Goal: Task Accomplishment & Management: Use online tool/utility

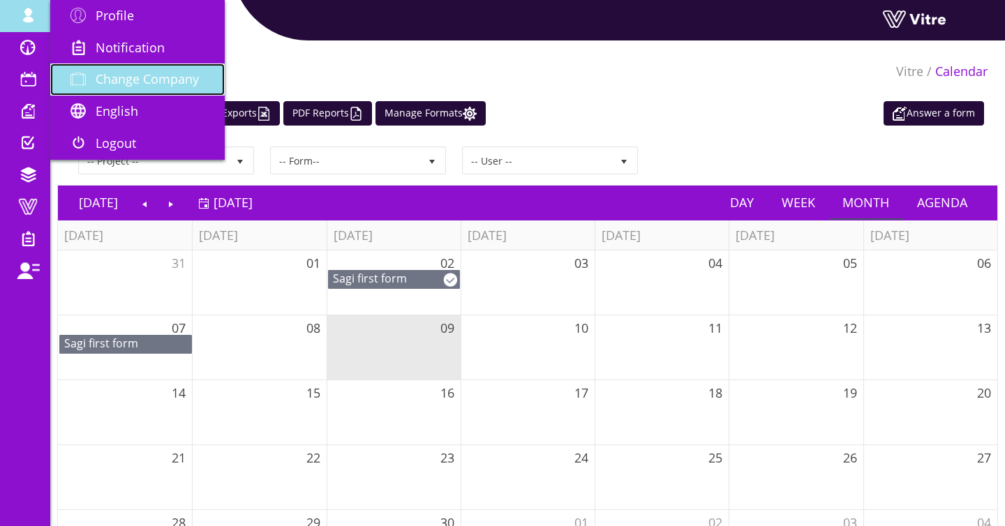
click at [117, 74] on span "Change Company" at bounding box center [147, 79] width 103 height 17
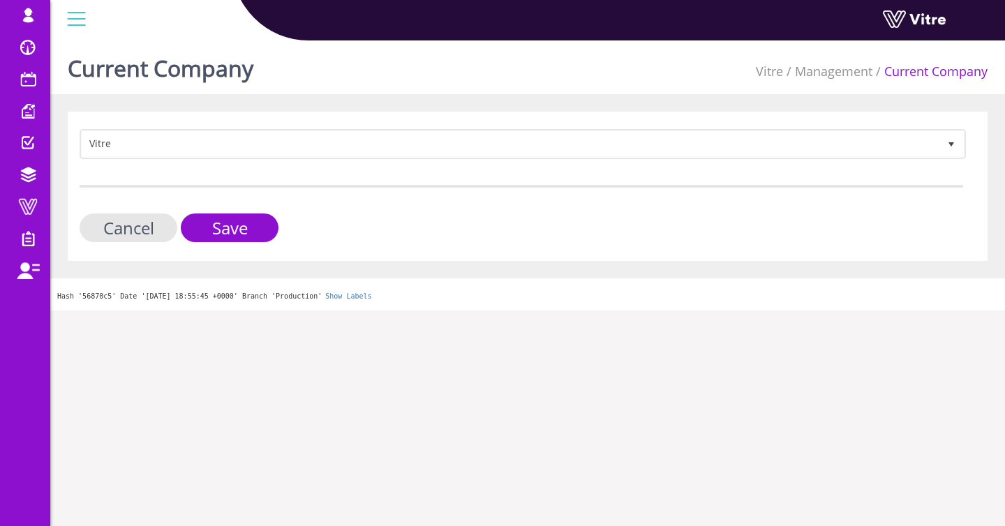
click at [123, 130] on div "Vitre 193 Cancel Save" at bounding box center [528, 186] width 920 height 149
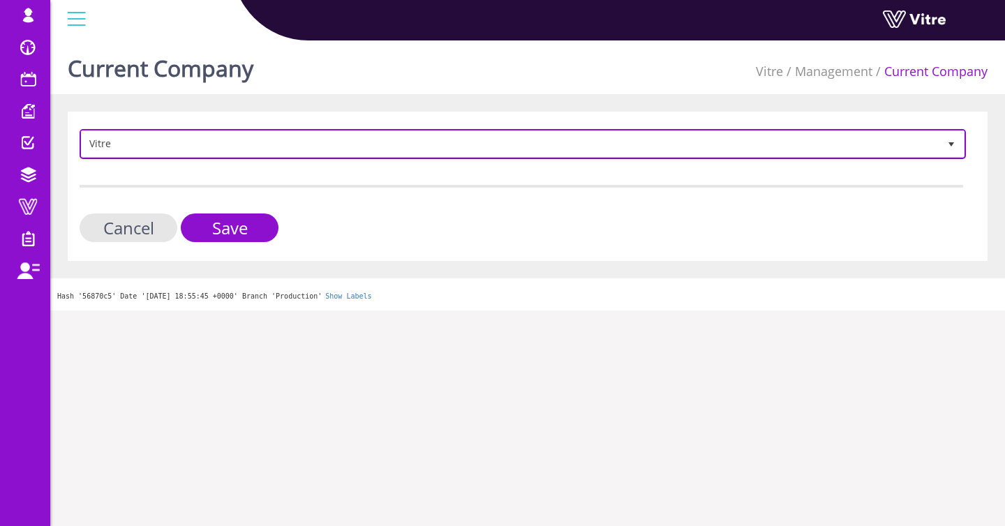
click at [124, 134] on span "Vitre" at bounding box center [510, 143] width 857 height 25
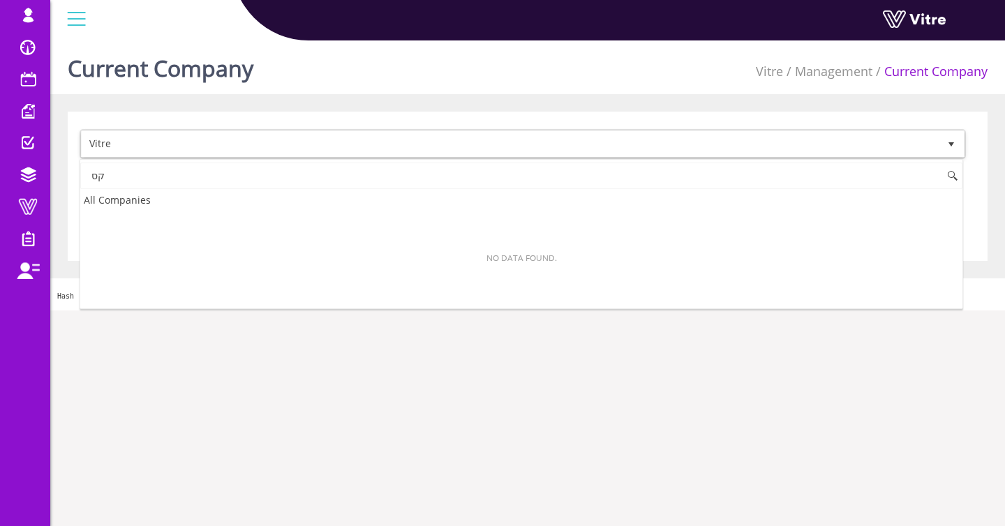
type input "ק"
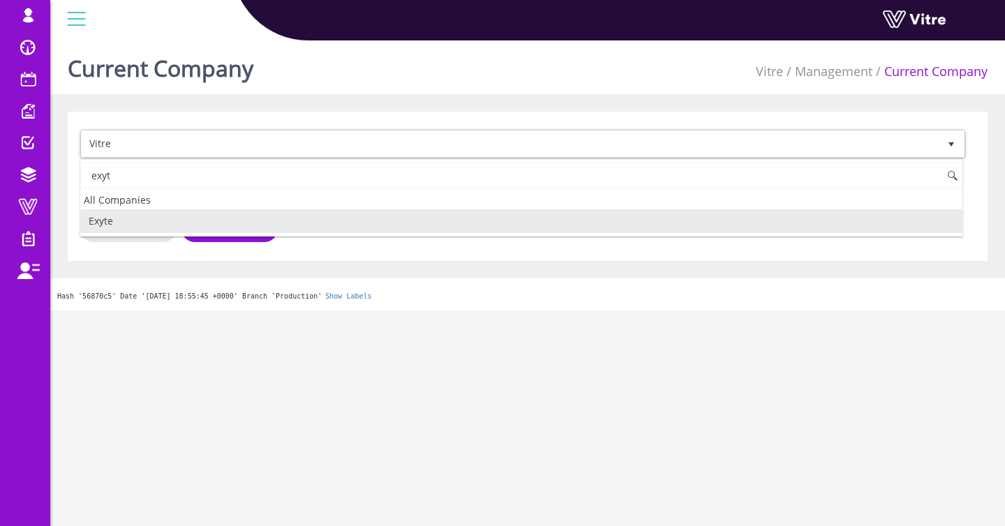
click at [130, 222] on li "Exyte" at bounding box center [521, 221] width 882 height 24
type input "exyt"
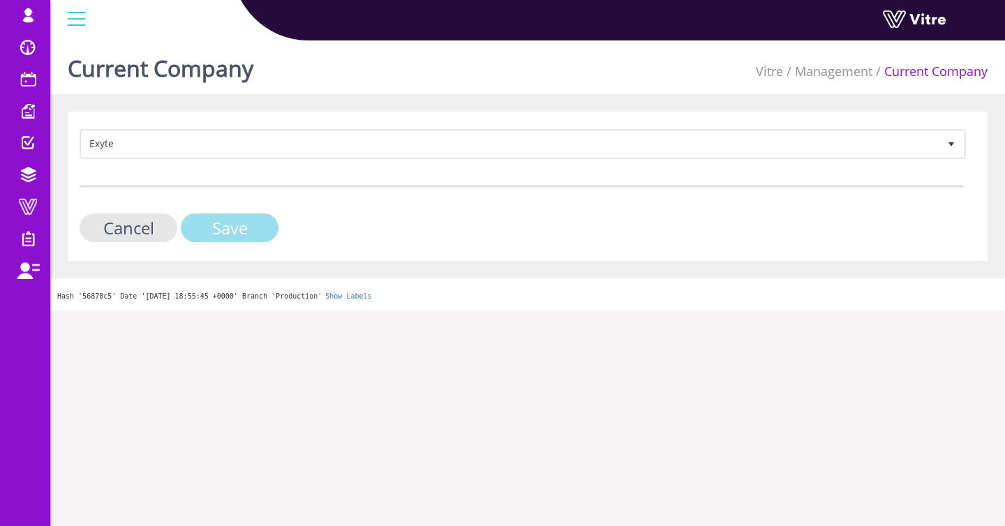
click at [205, 235] on input "Save" at bounding box center [230, 228] width 98 height 29
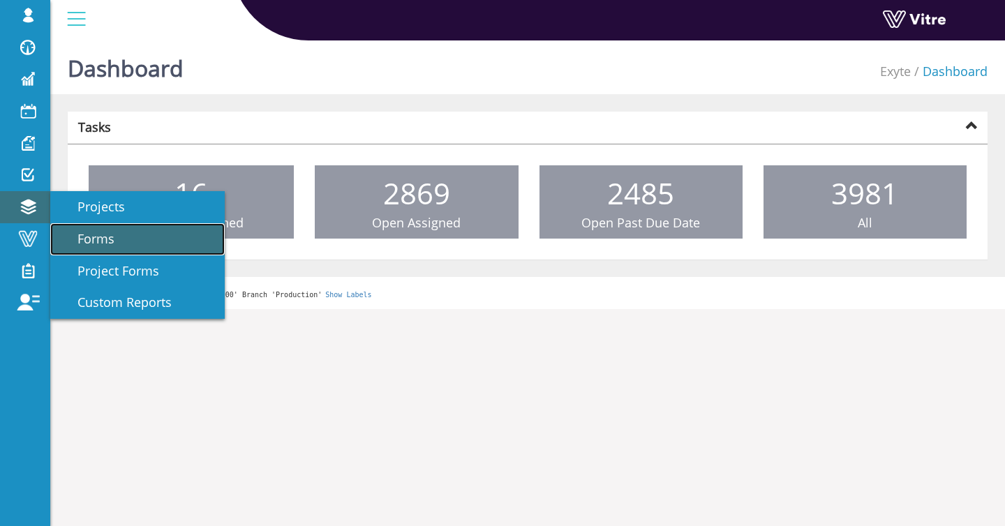
click at [90, 230] on span "Forms" at bounding box center [88, 238] width 54 height 17
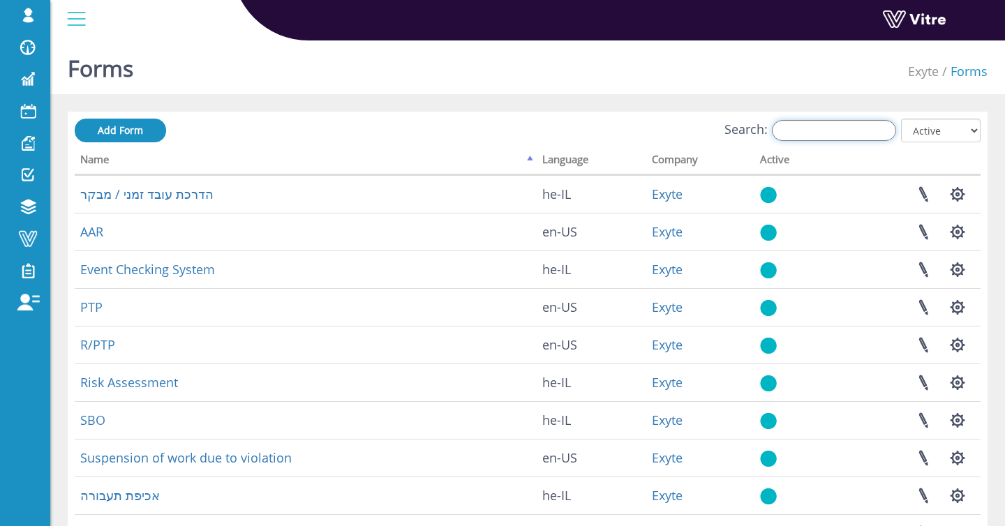
click at [799, 128] on input "Search:" at bounding box center [834, 130] width 124 height 21
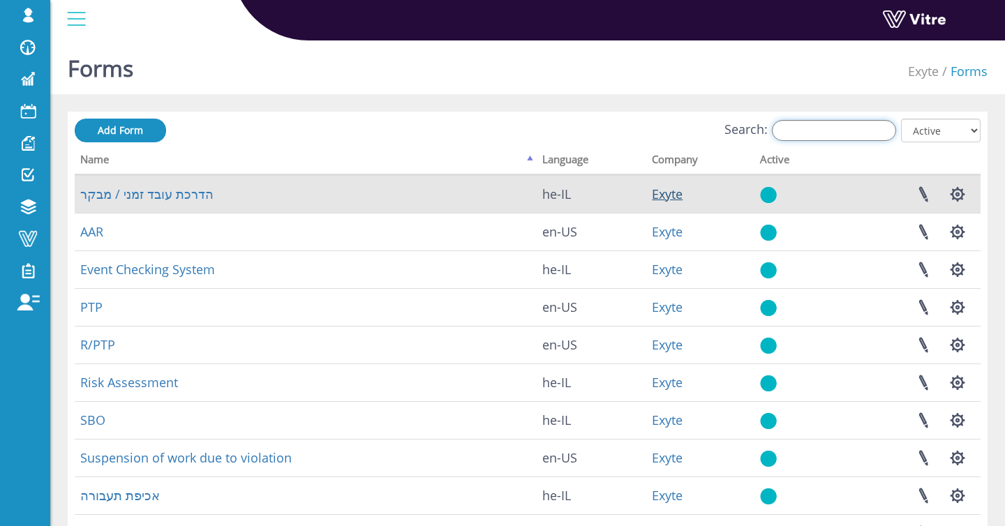
type input "c"
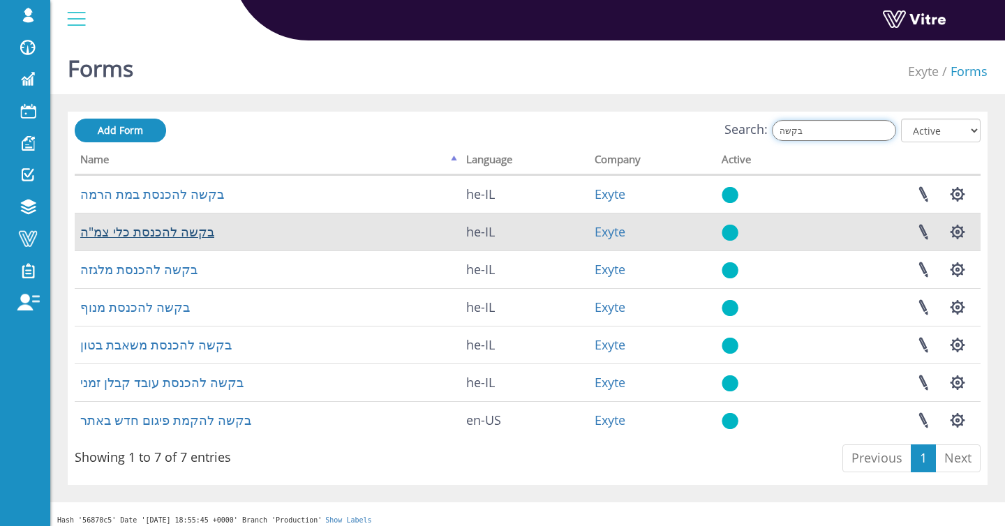
type input "בקשה"
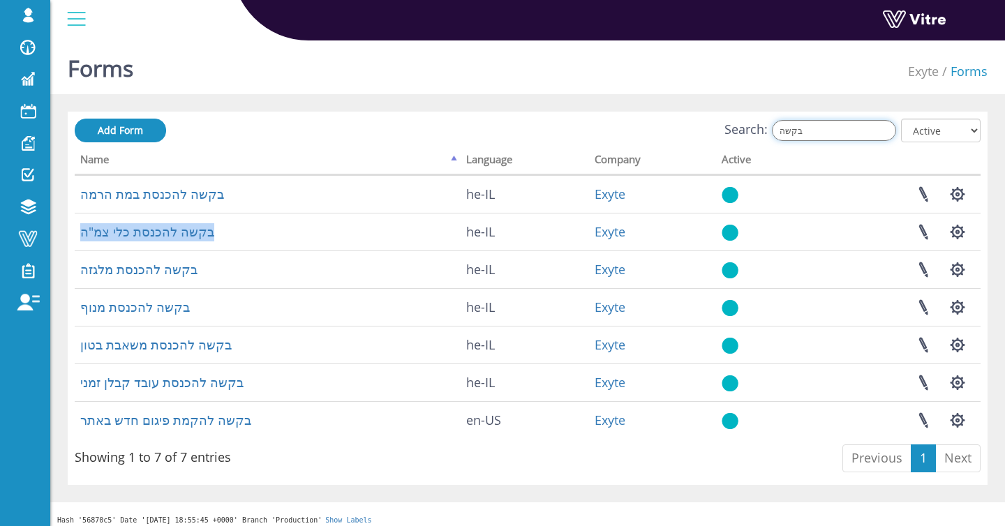
click at [849, 126] on input "בקשה" at bounding box center [834, 130] width 124 height 21
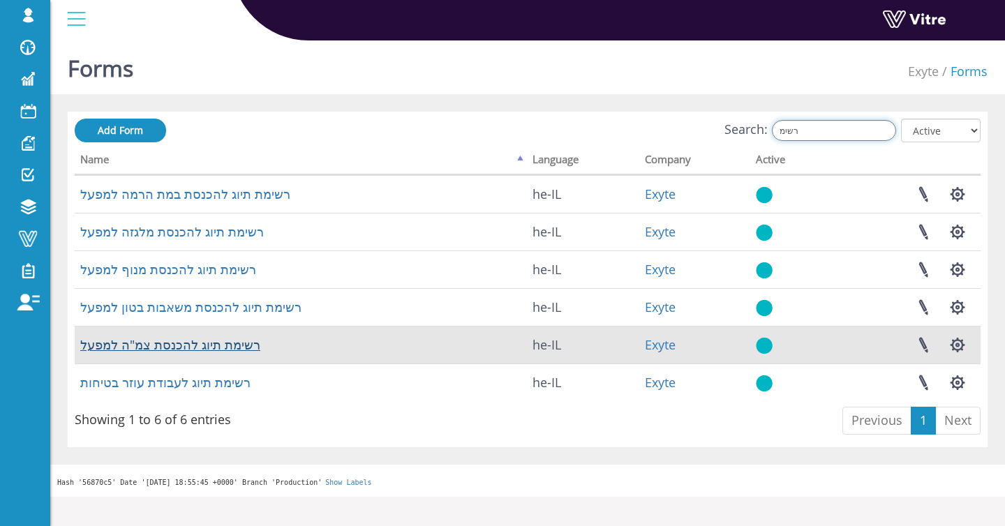
type input "רשימ"
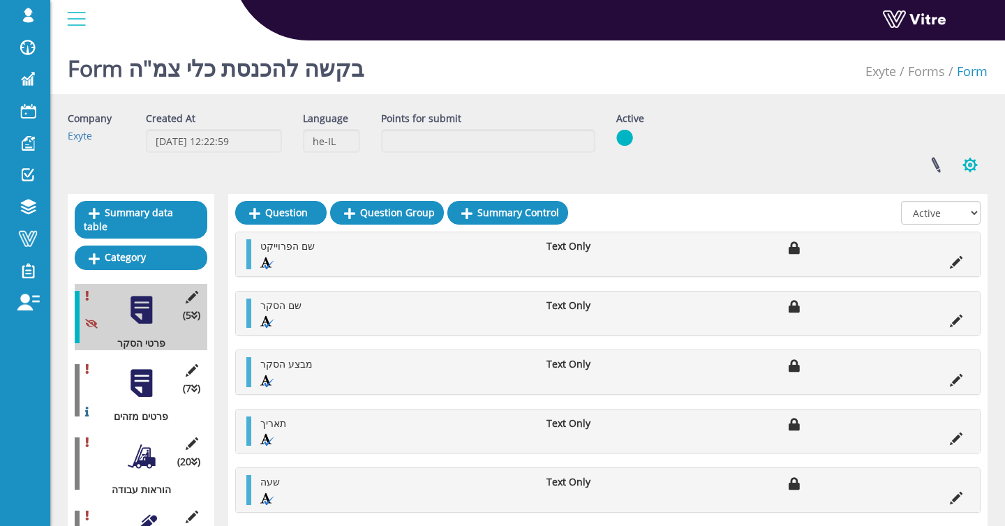
click at [968, 161] on button "button" at bounding box center [970, 165] width 35 height 37
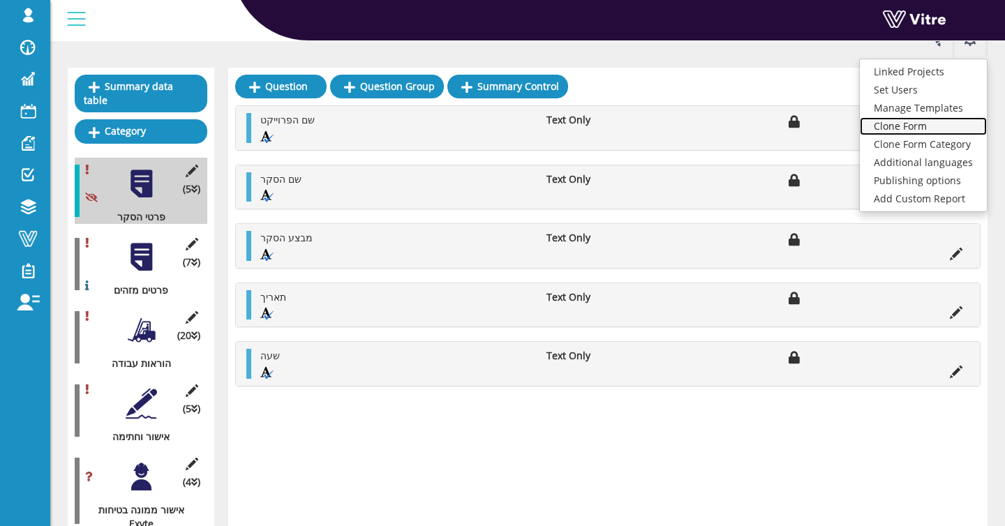
scroll to position [268, 0]
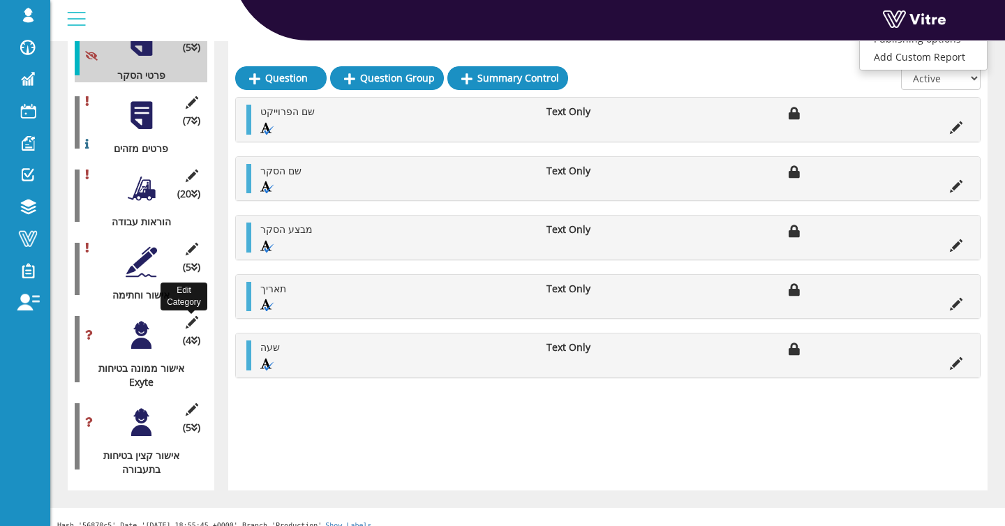
click at [184, 316] on icon at bounding box center [191, 322] width 17 height 13
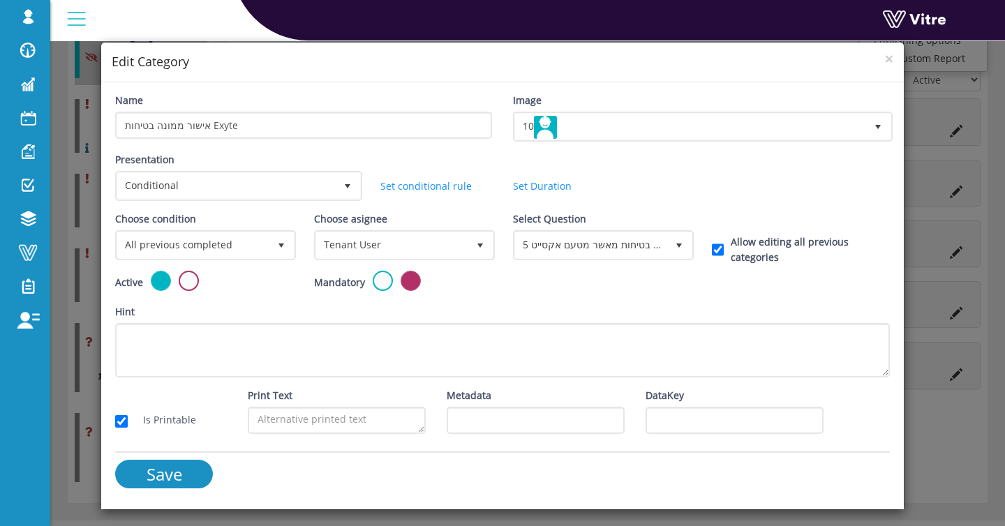
click at [65, 369] on div "× Edit Category Name אישור ממונה בטיחות Exyte Image 10 10 Presentation Conditio…" at bounding box center [502, 263] width 1005 height 526
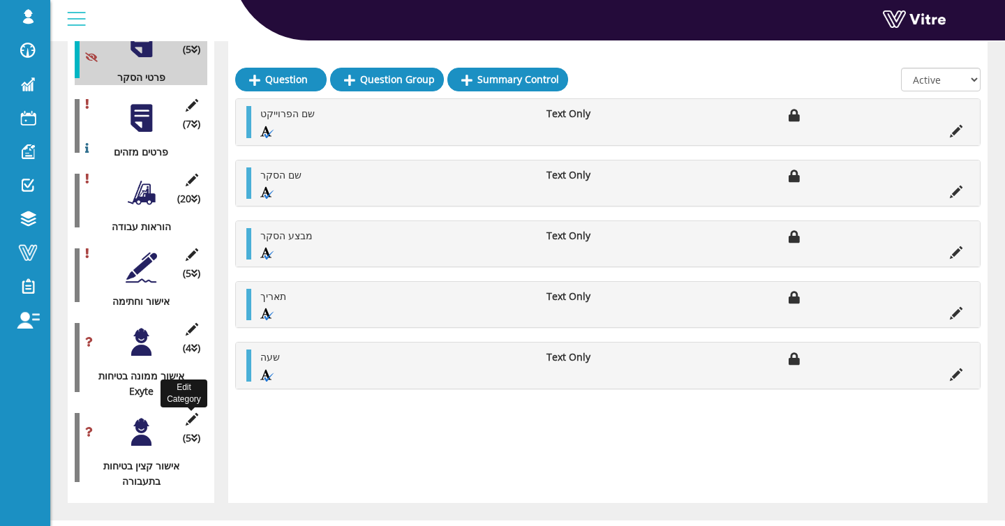
click at [190, 413] on icon at bounding box center [191, 419] width 17 height 13
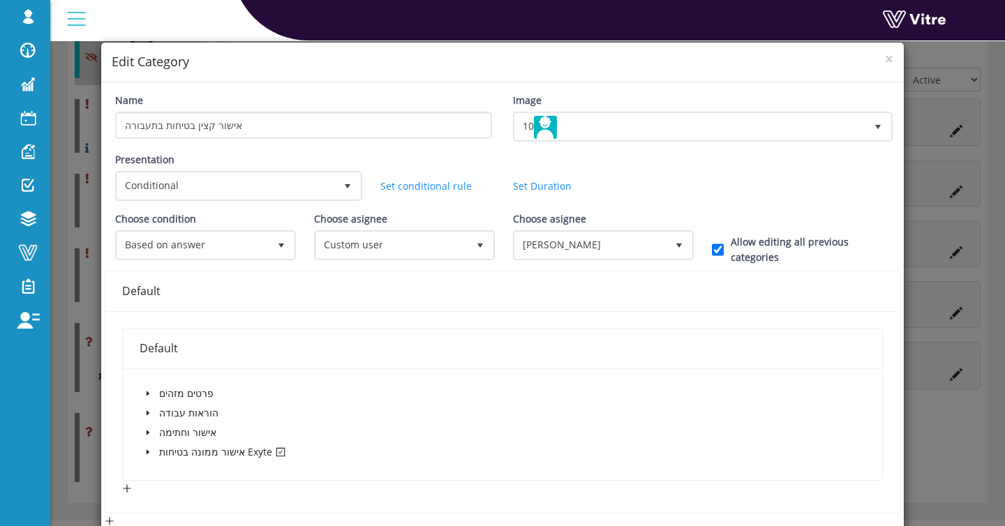
click at [955, 294] on div "× Edit Category Name אישור קצין בטיחות בתעבורה Image 10 10 Presentation Conditi…" at bounding box center [502, 263] width 1005 height 526
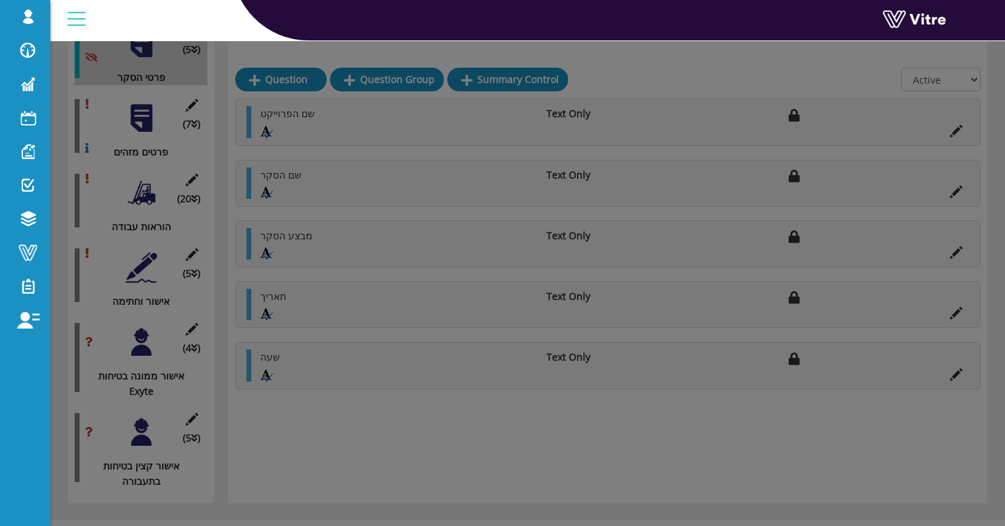
click at [955, 294] on div "× Edit Category Name אישור קצין בטיחות בתעבורה Image 10 10 Presentation Conditi…" at bounding box center [502, 263] width 1005 height 526
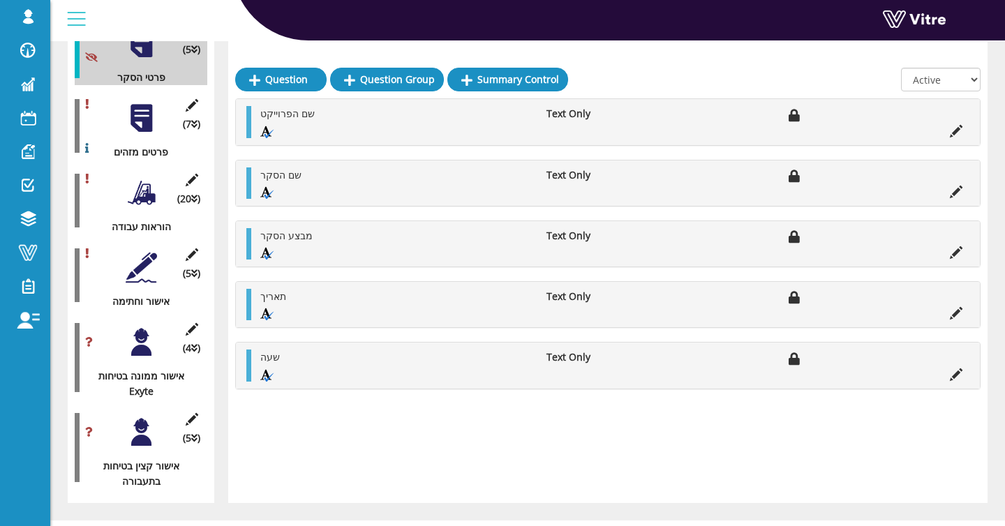
click at [118, 416] on div "(5 ) אישור קצין בטיחות בתעבורה" at bounding box center [141, 447] width 133 height 83
click at [145, 417] on div at bounding box center [141, 432] width 31 height 31
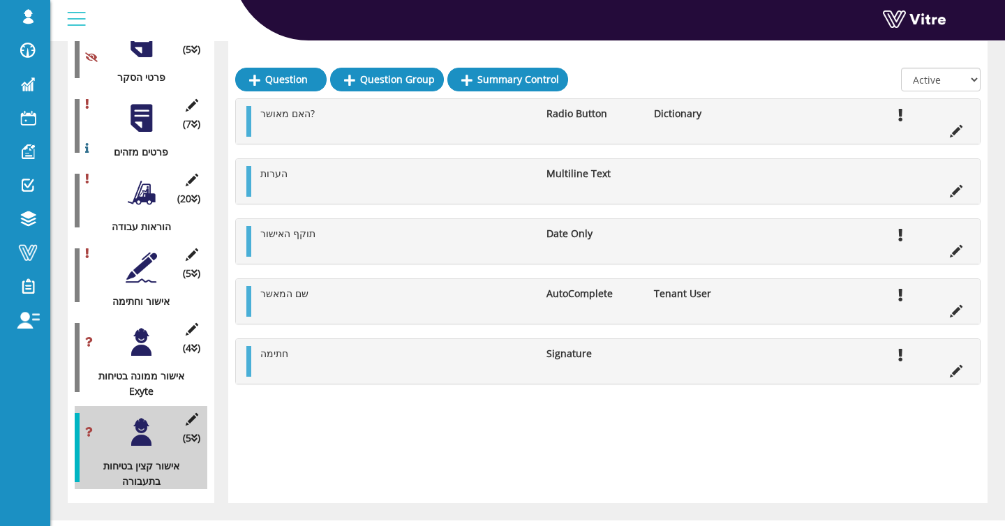
click at [145, 332] on div at bounding box center [141, 342] width 31 height 31
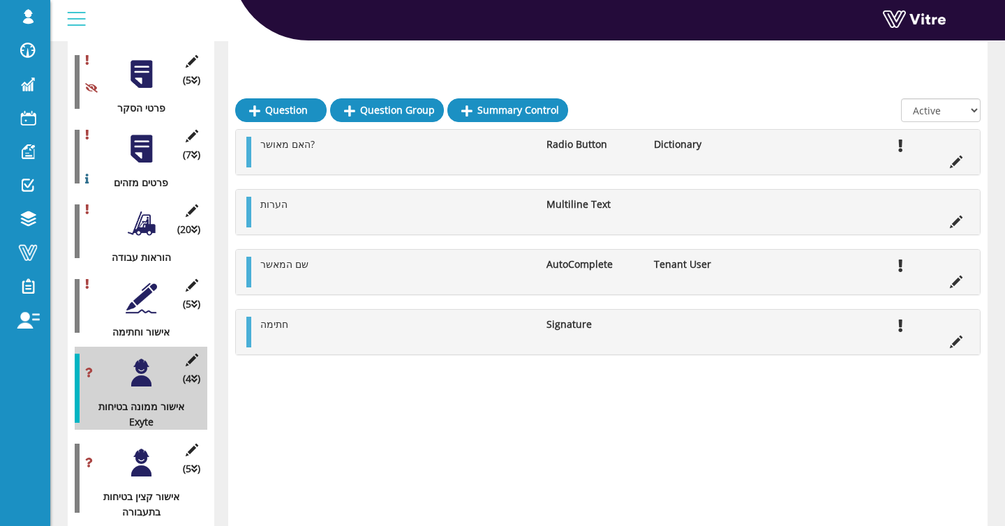
scroll to position [135, 0]
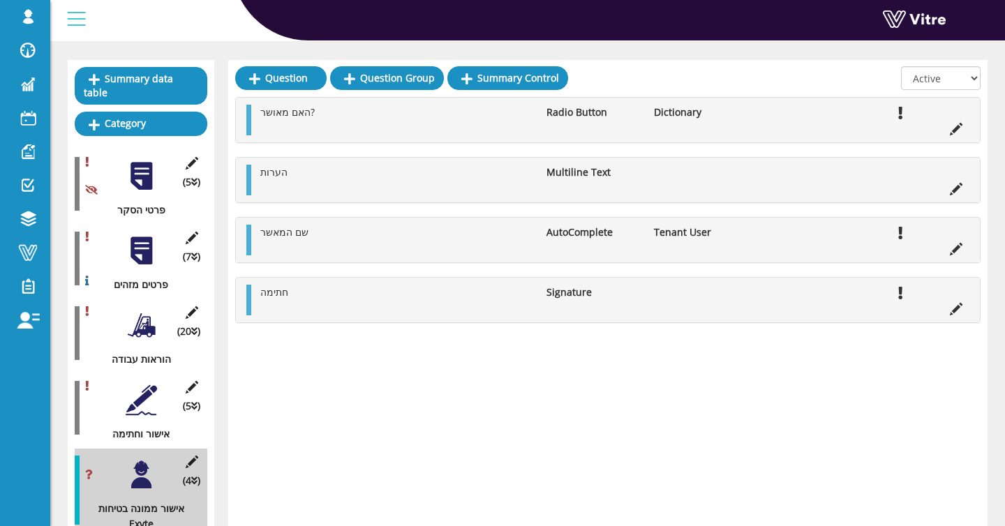
click at [159, 381] on div "(5 ) אישור וחתימה" at bounding box center [141, 408] width 133 height 68
click at [144, 385] on div at bounding box center [141, 400] width 31 height 31
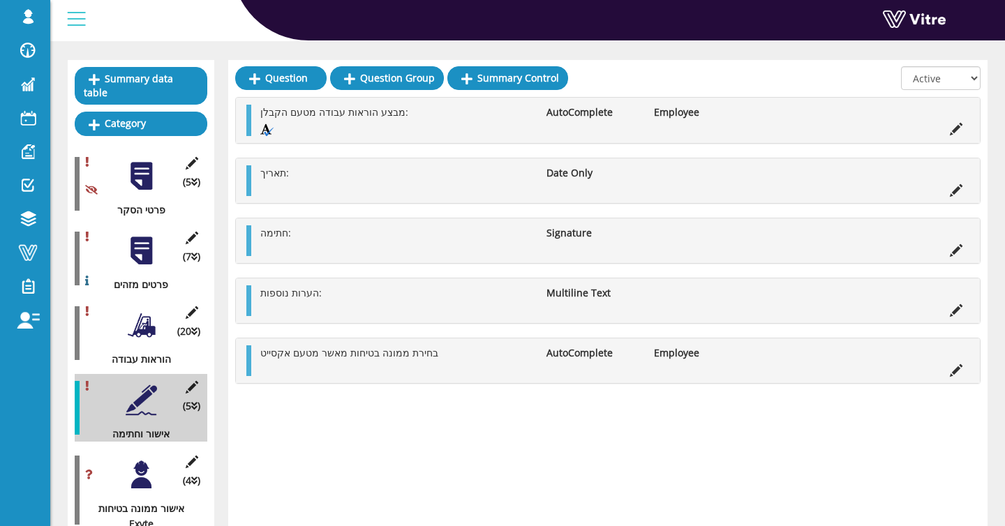
click at [576, 357] on li "AutoComplete" at bounding box center [593, 353] width 107 height 15
click at [124, 460] on div "(4 ) אישור ממונה בטיחות Exyte" at bounding box center [141, 490] width 133 height 83
click at [133, 459] on div at bounding box center [141, 474] width 31 height 31
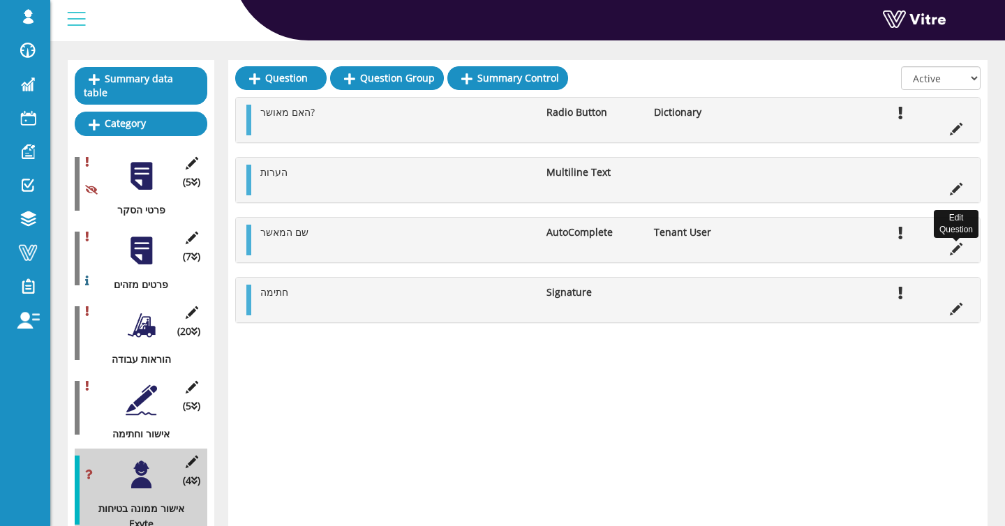
click at [951, 248] on icon at bounding box center [956, 249] width 13 height 13
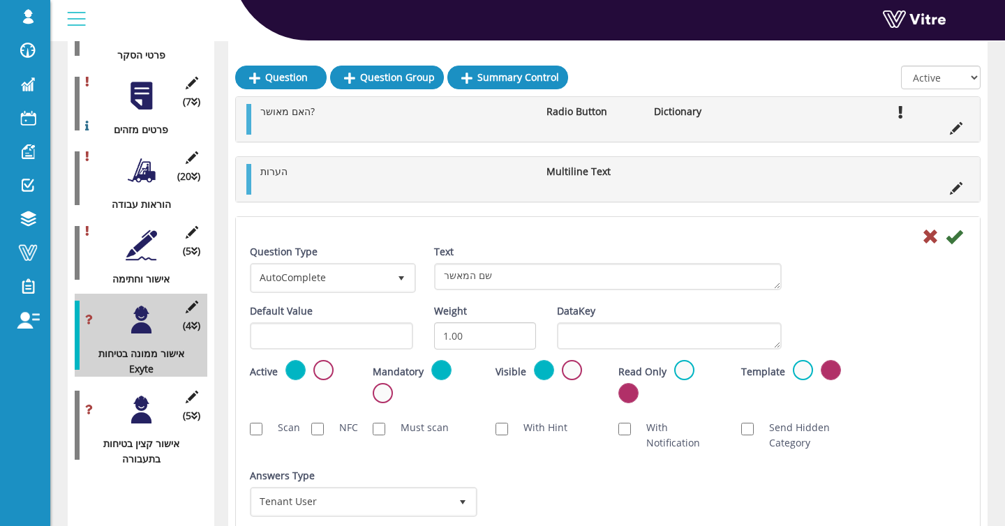
scroll to position [290, 0]
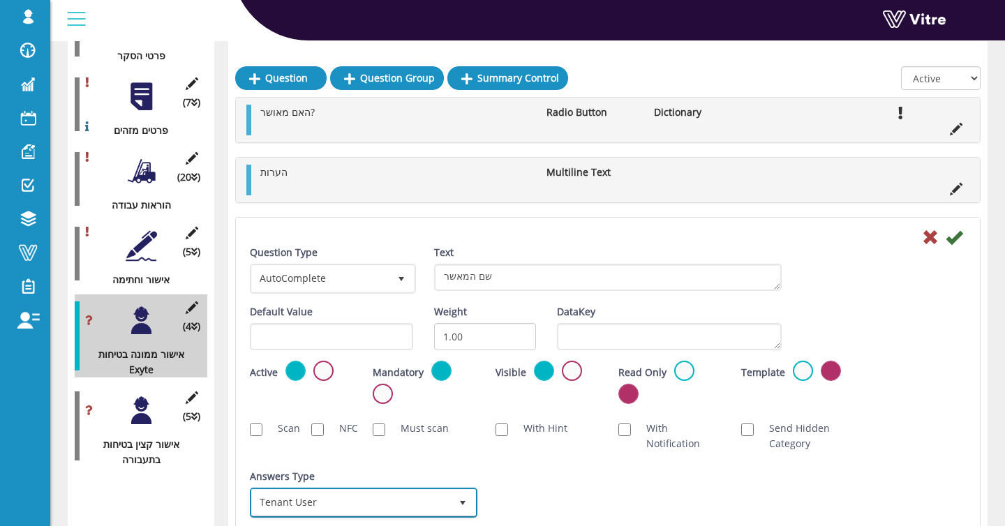
click at [344, 491] on span "Tenant User" at bounding box center [351, 502] width 198 height 25
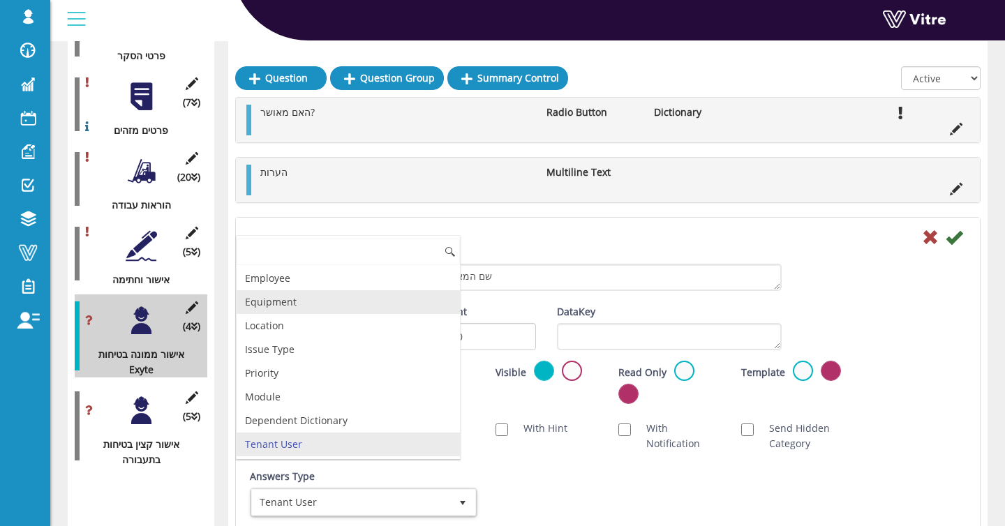
scroll to position [142, 0]
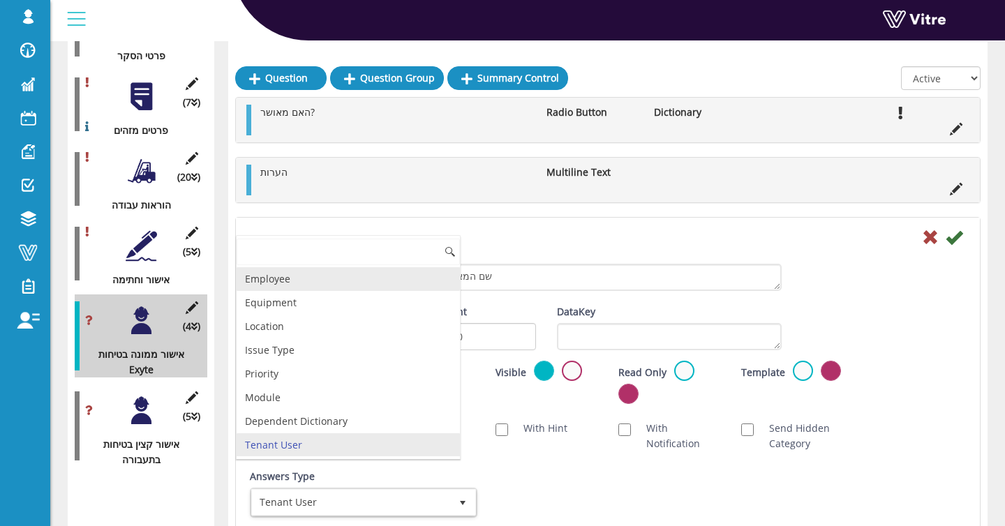
click at [339, 276] on li "Employee" at bounding box center [348, 279] width 223 height 24
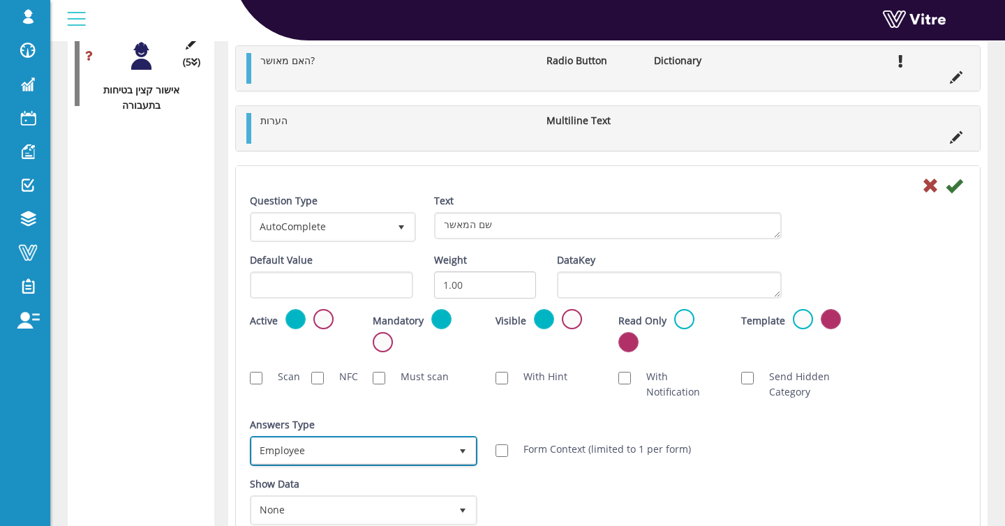
scroll to position [622, 0]
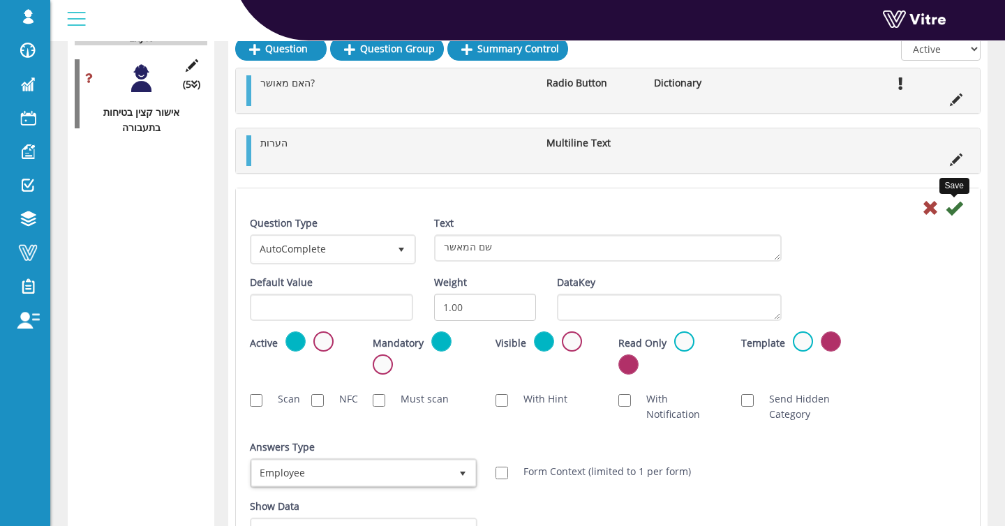
click at [953, 211] on icon at bounding box center [954, 208] width 17 height 17
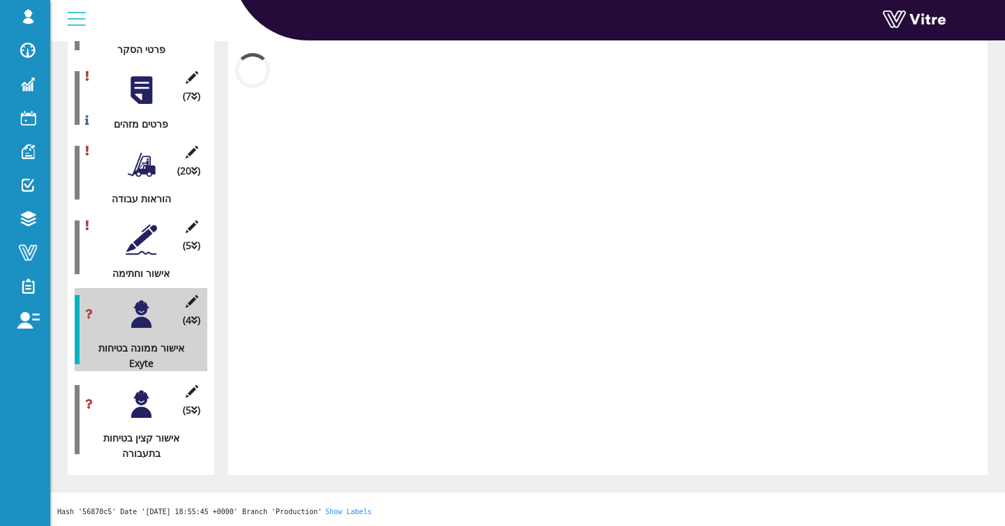
scroll to position [283, 0]
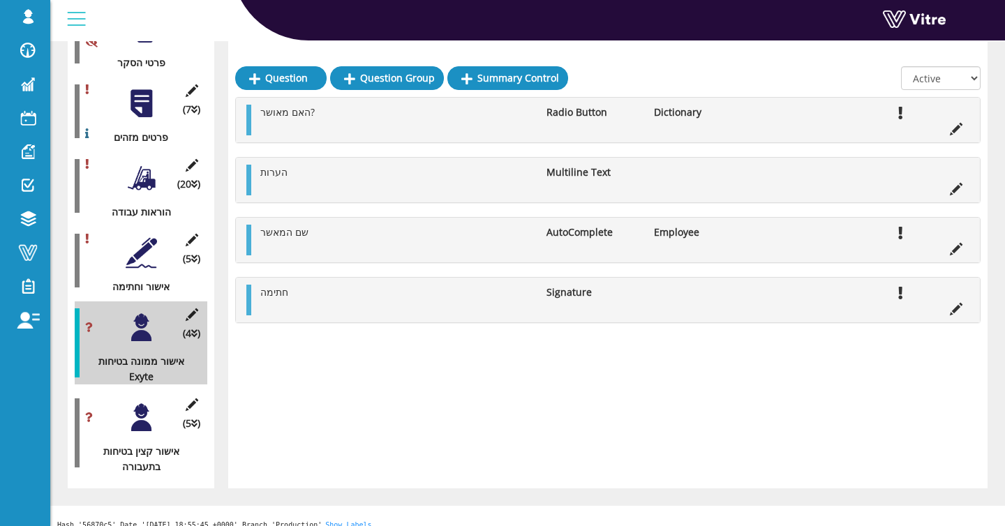
click at [142, 402] on div at bounding box center [141, 417] width 31 height 31
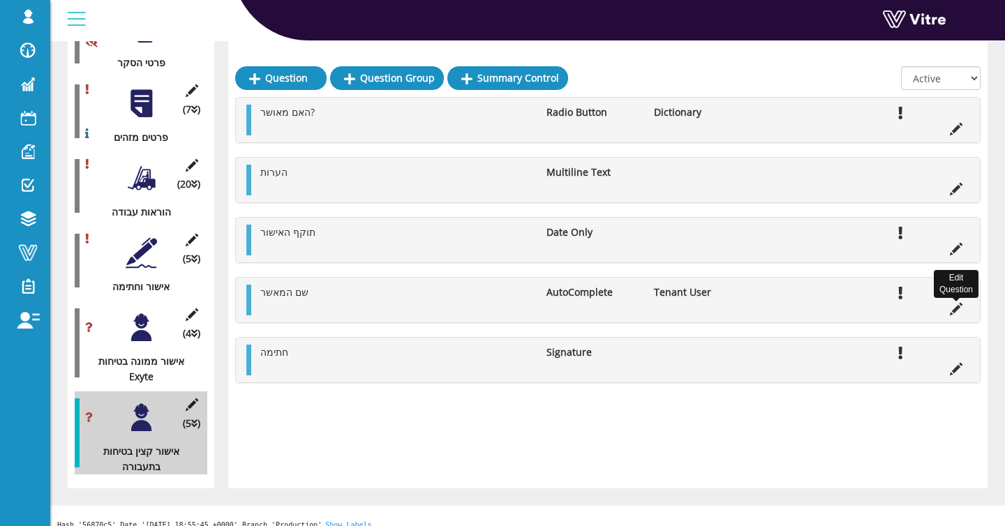
click at [954, 310] on icon at bounding box center [956, 309] width 13 height 13
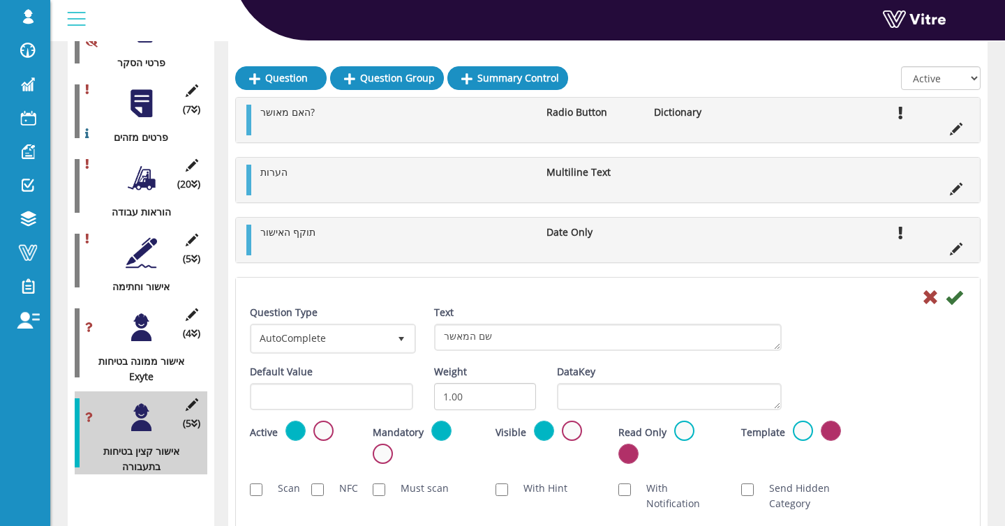
scroll to position [622, 0]
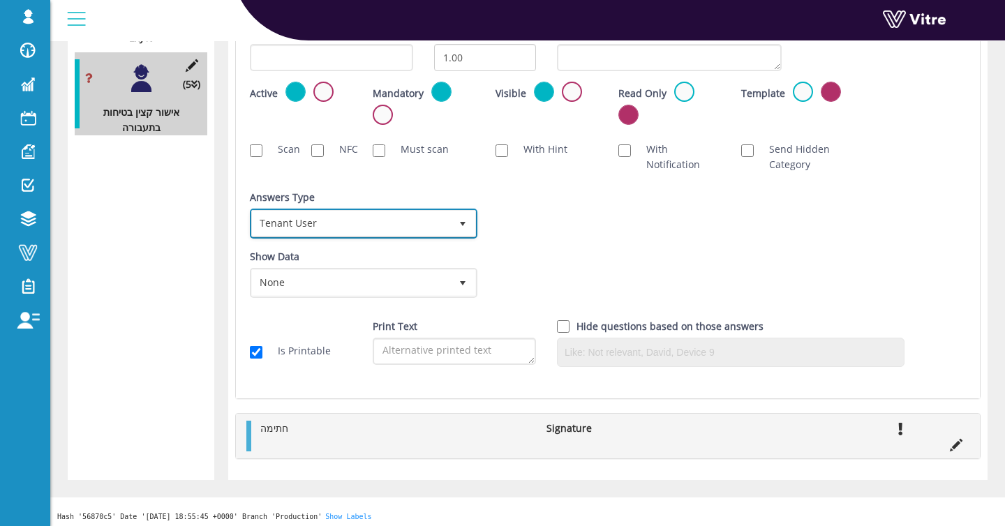
click at [313, 230] on span "Tenant User" at bounding box center [351, 223] width 198 height 25
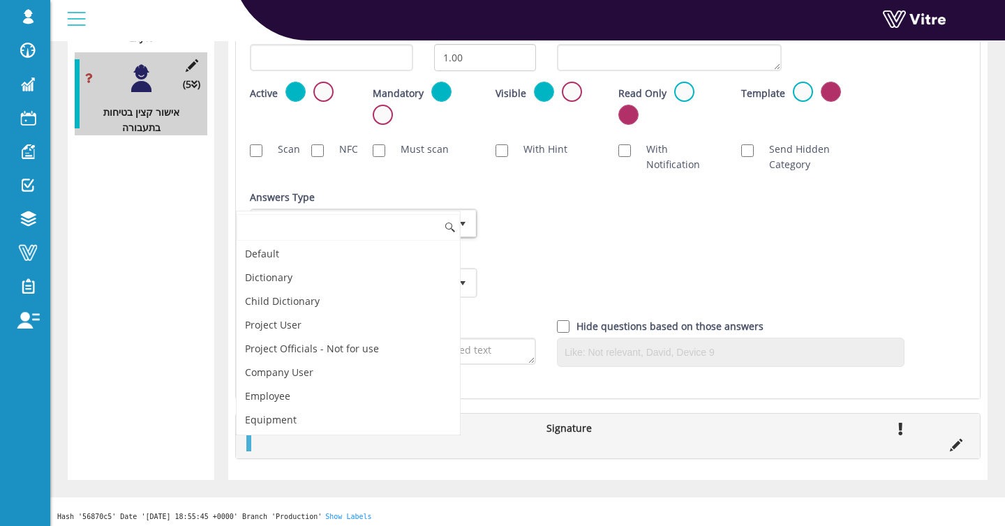
scroll to position [142, 0]
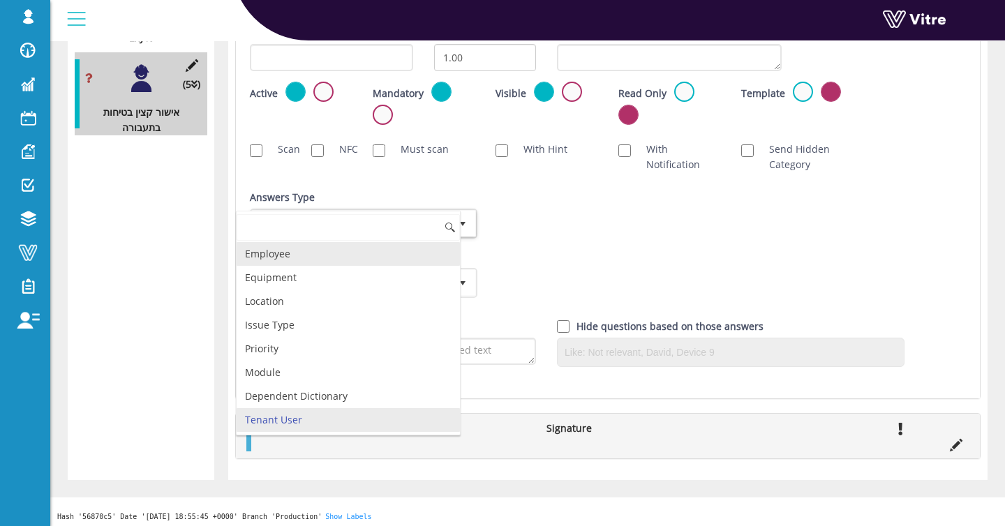
click at [375, 253] on li "Employee" at bounding box center [348, 254] width 223 height 24
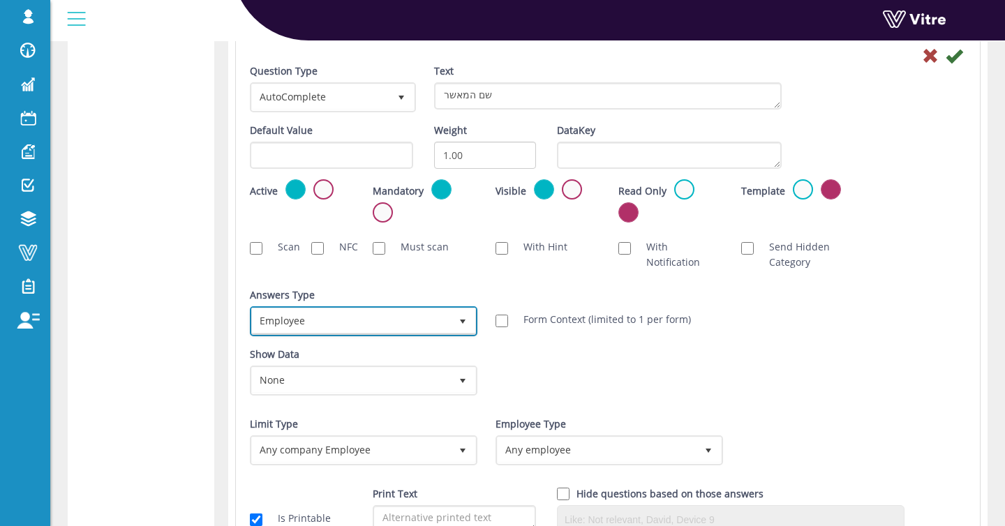
scroll to position [799, 0]
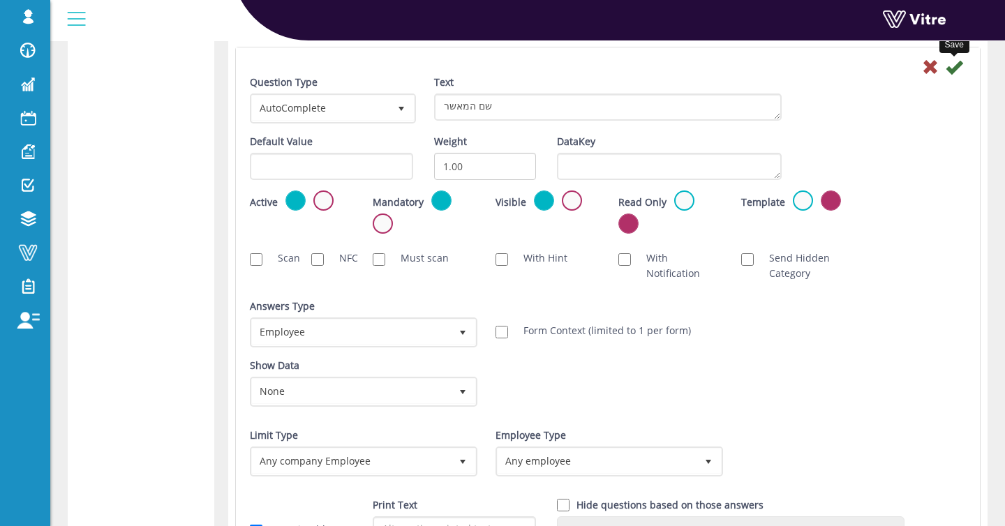
click at [949, 69] on icon at bounding box center [954, 67] width 17 height 17
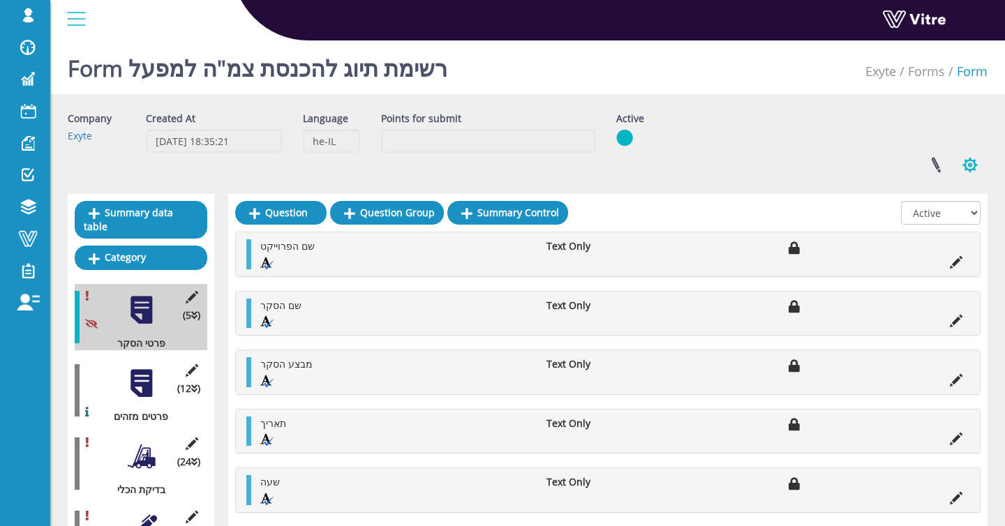
click at [965, 159] on button "button" at bounding box center [970, 165] width 35 height 37
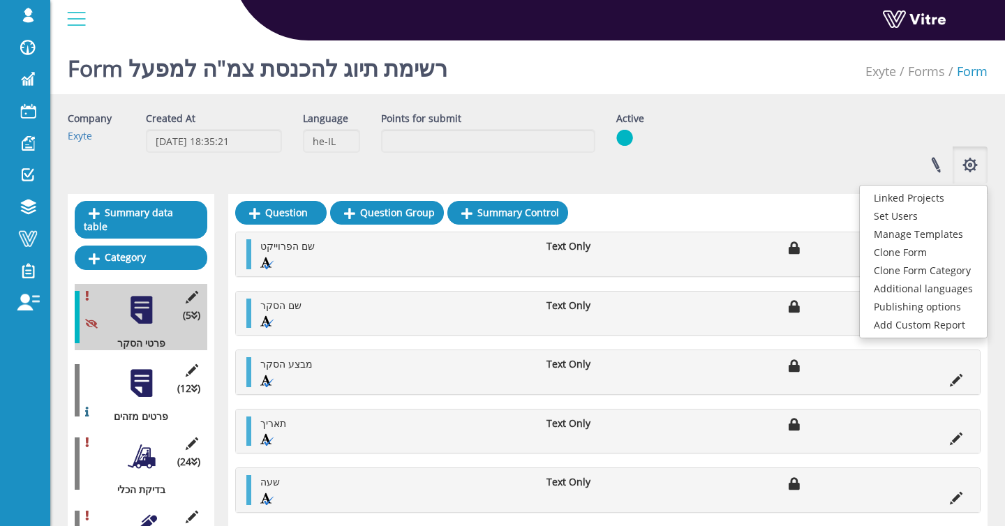
click at [133, 369] on div at bounding box center [141, 383] width 31 height 31
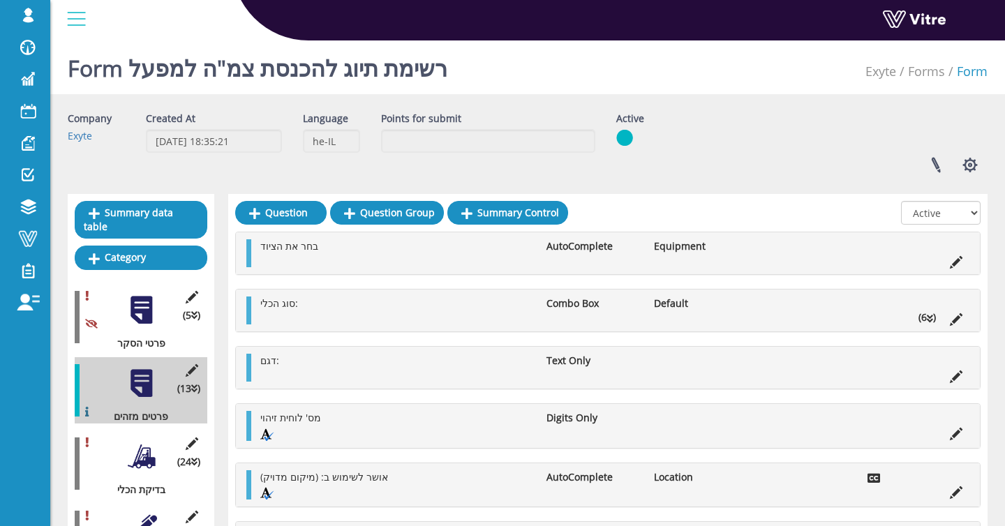
click at [301, 299] on li "סוג הכלי:" at bounding box center [396, 304] width 286 height 14
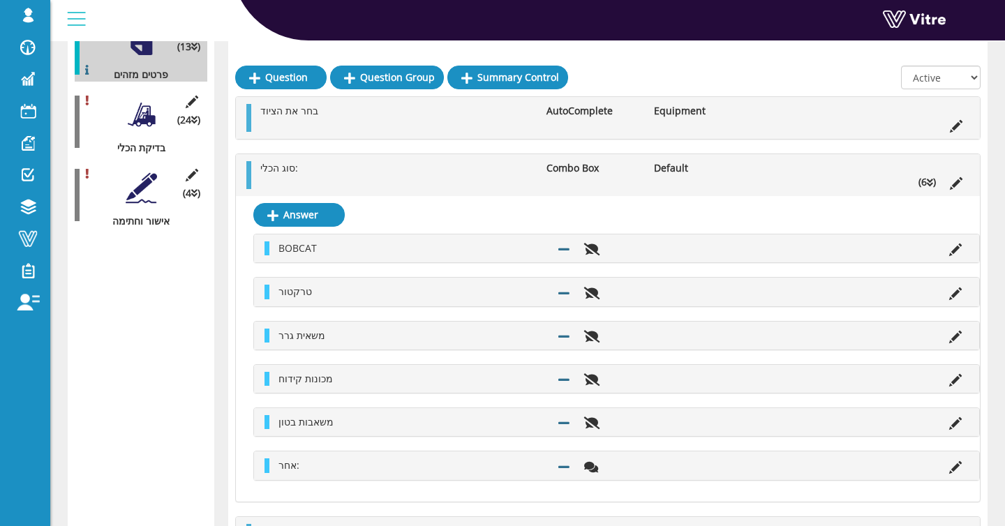
scroll to position [345, 0]
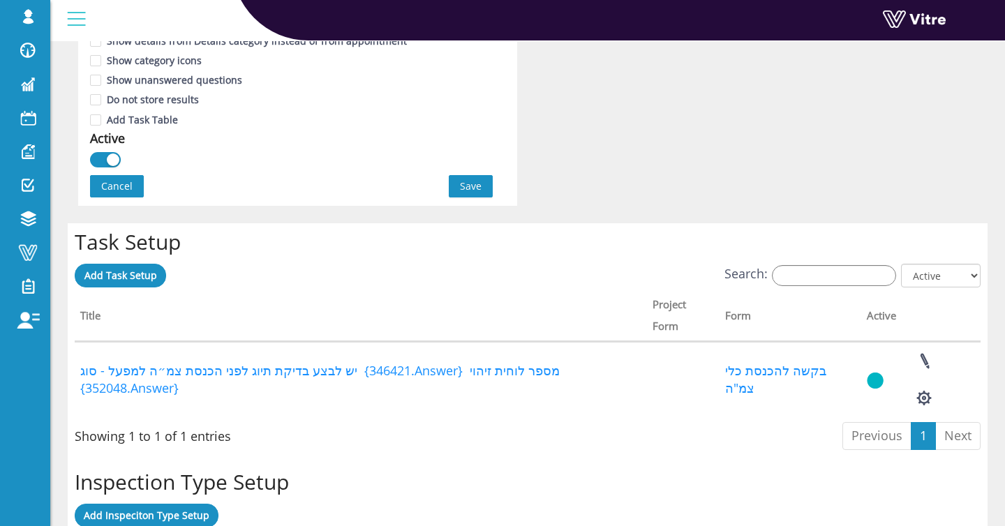
scroll to position [919, 0]
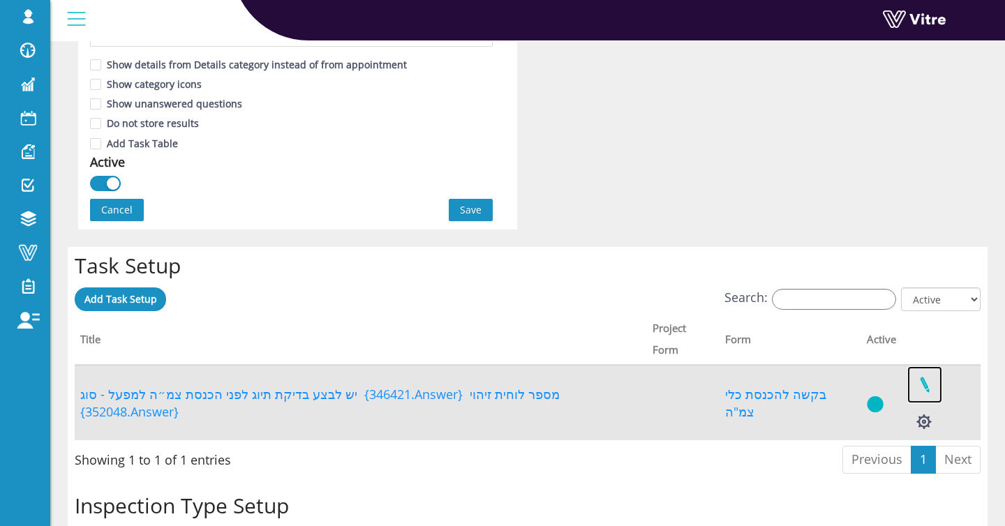
drag, startPoint x: 932, startPoint y: 387, endPoint x: 880, endPoint y: 327, distance: 79.2
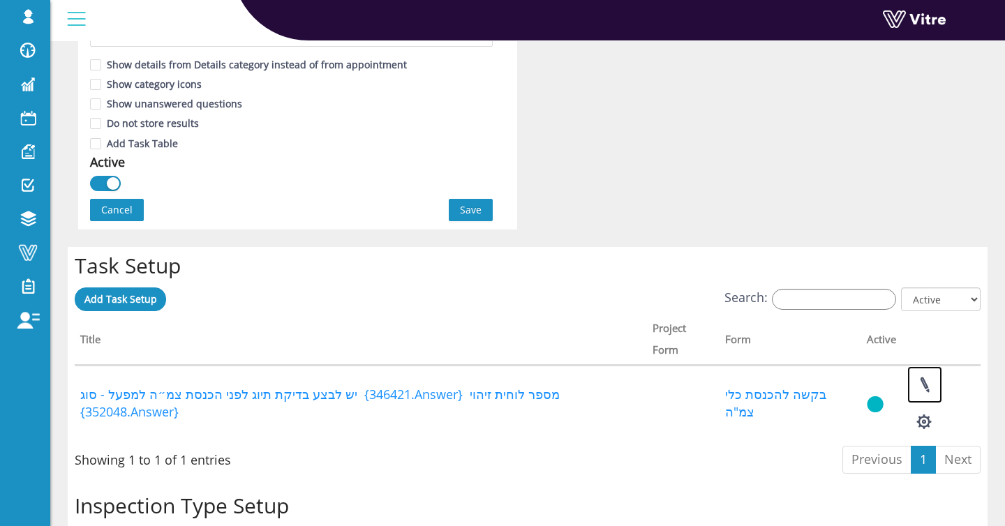
click at [932, 387] on link at bounding box center [924, 384] width 35 height 37
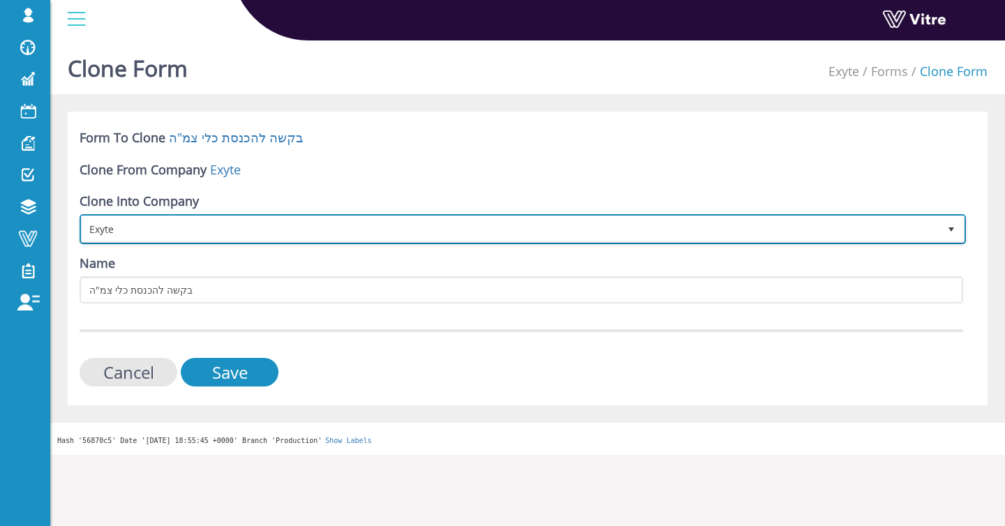
click at [170, 238] on span "Exyte" at bounding box center [510, 228] width 857 height 25
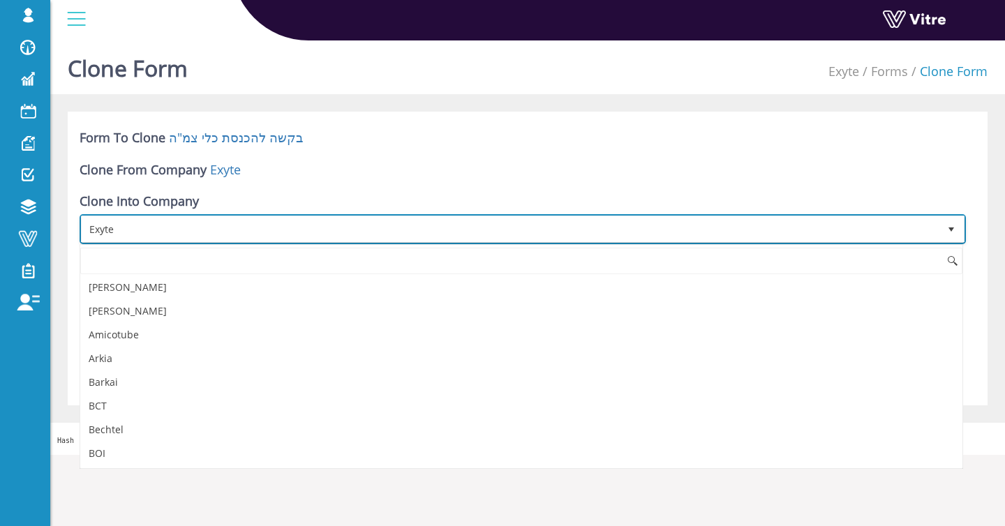
scroll to position [356, 0]
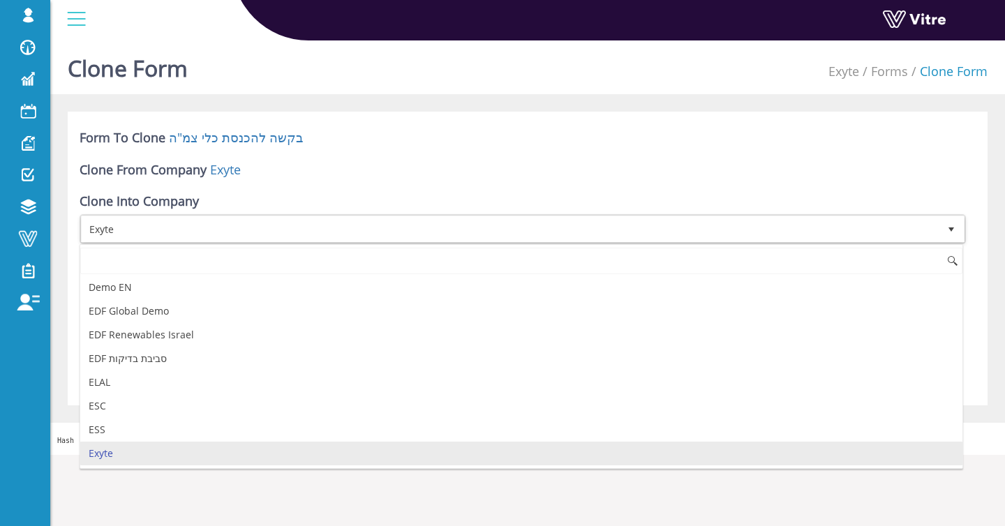
type input "ד"
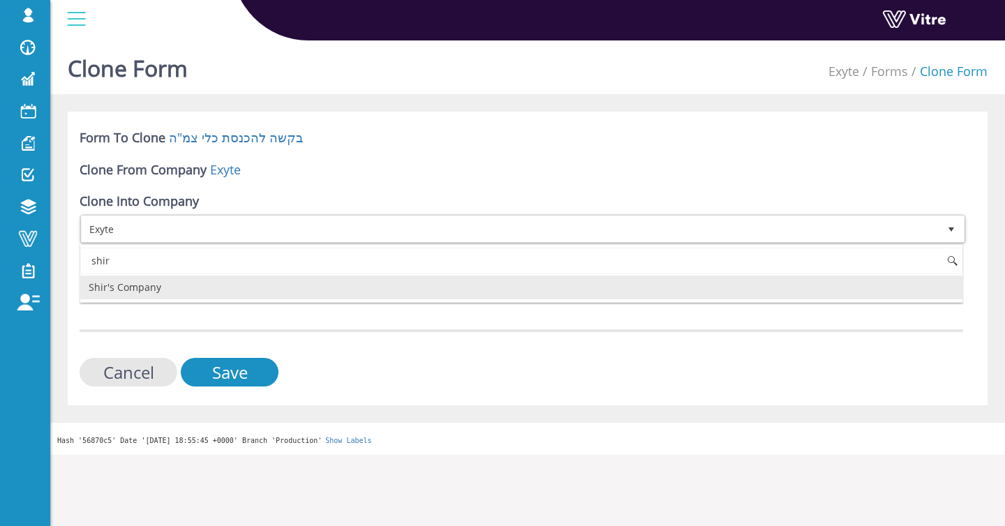
click at [175, 288] on li "Shir's Company" at bounding box center [521, 288] width 882 height 24
type input "shir"
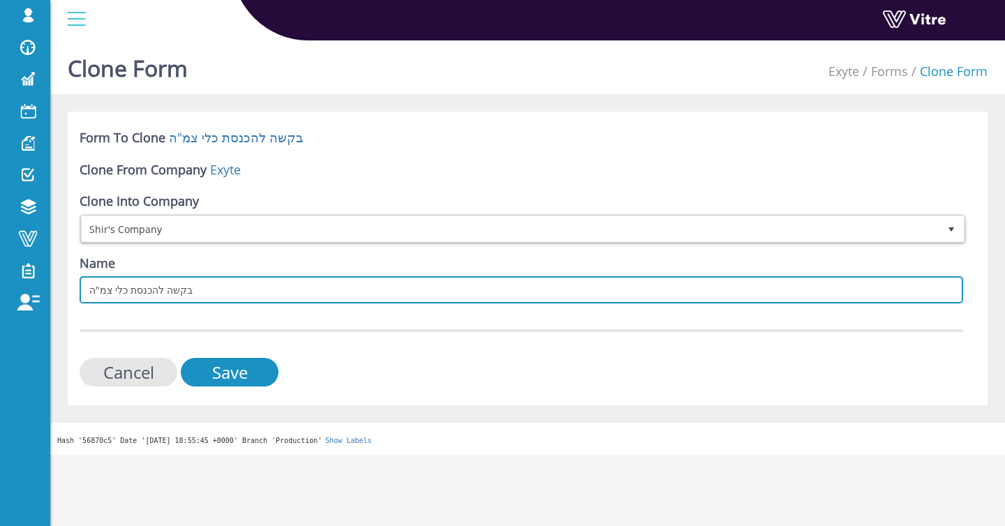
click at [240, 294] on input "בקשה להכנסת כלי צמ"ה" at bounding box center [522, 289] width 884 height 27
type input "בקשה להכנסת כלי צמ"ה - Exyte"
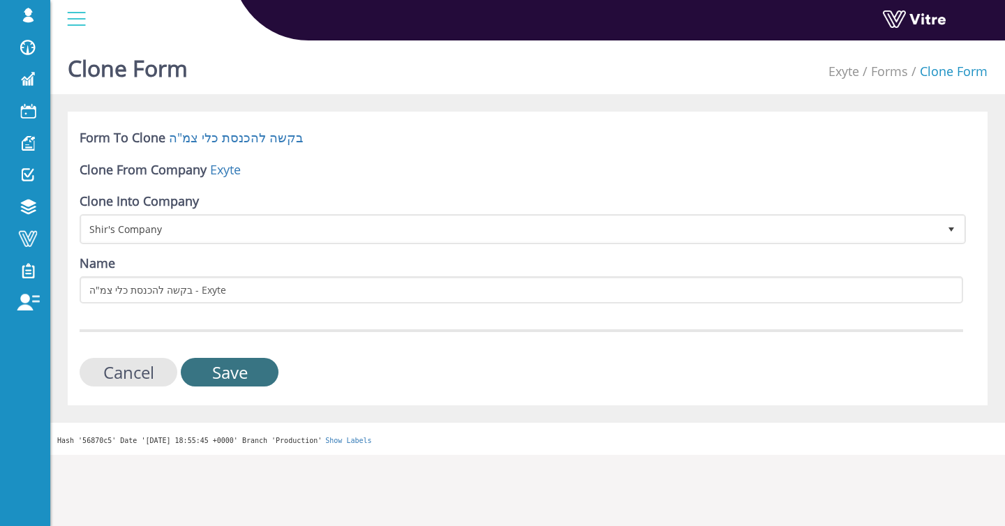
click at [232, 362] on input "Save" at bounding box center [230, 372] width 98 height 29
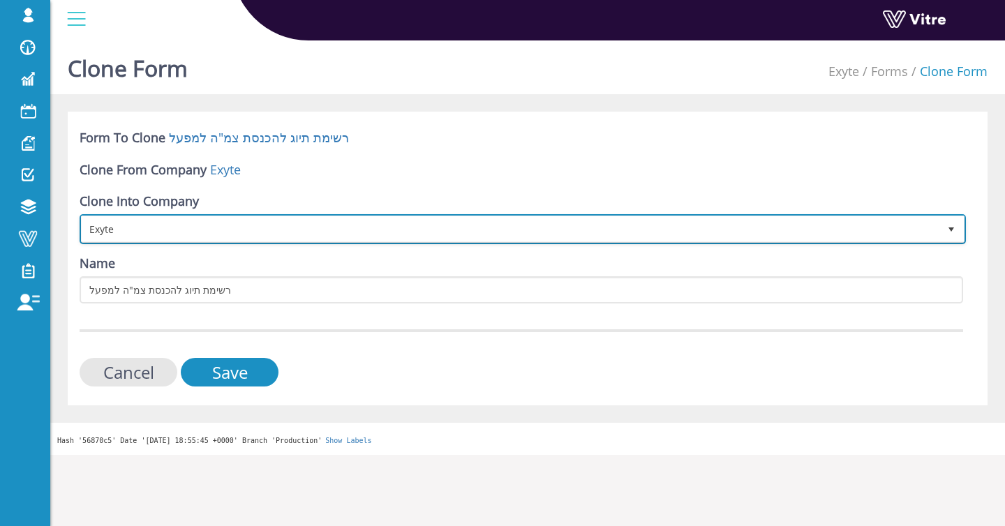
click at [200, 218] on span "Exyte" at bounding box center [510, 228] width 857 height 25
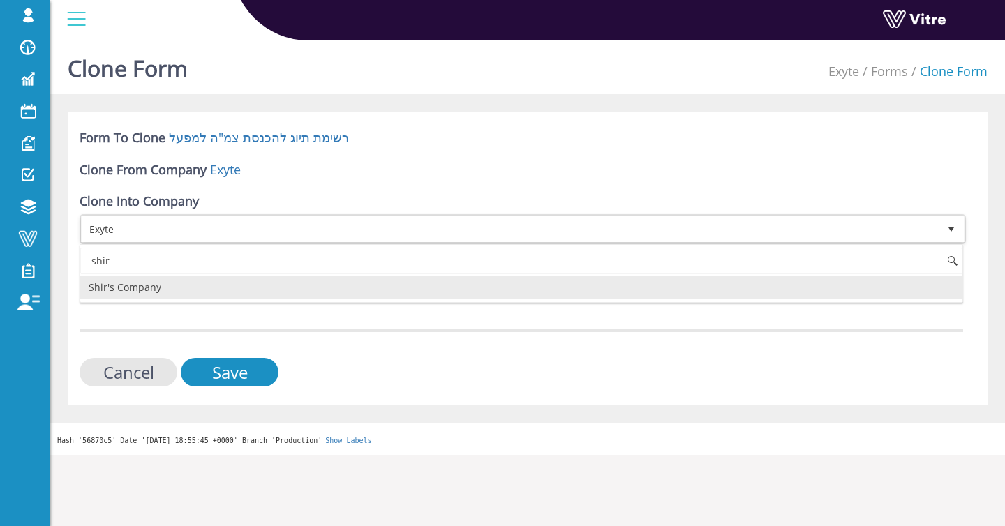
click at [163, 283] on li "Shir's Company" at bounding box center [521, 288] width 882 height 24
type input "shir"
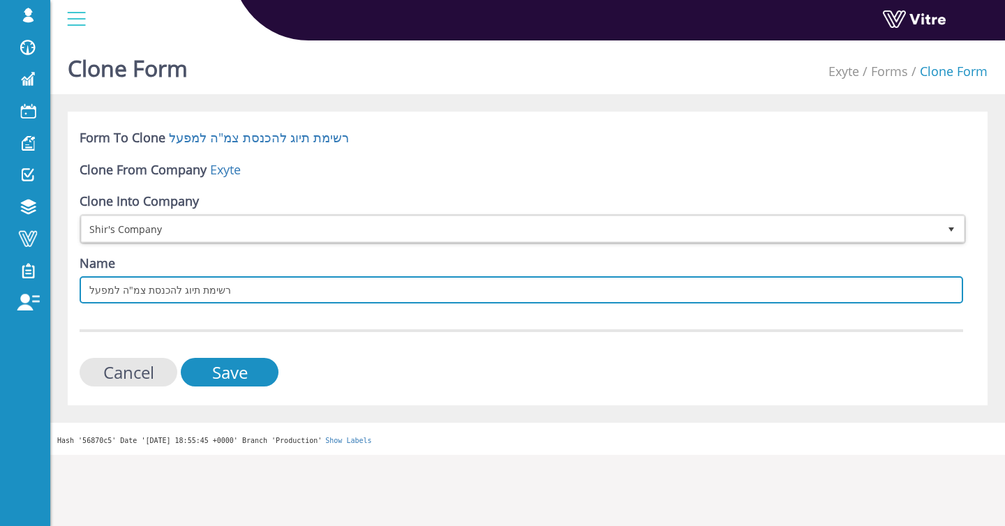
click at [311, 296] on input "רשימת תיוג להכנסת צמ"ה למפעל" at bounding box center [522, 289] width 884 height 27
type input "רשימת תיוג להכנסת צמ"ה למפעל - Exyte"
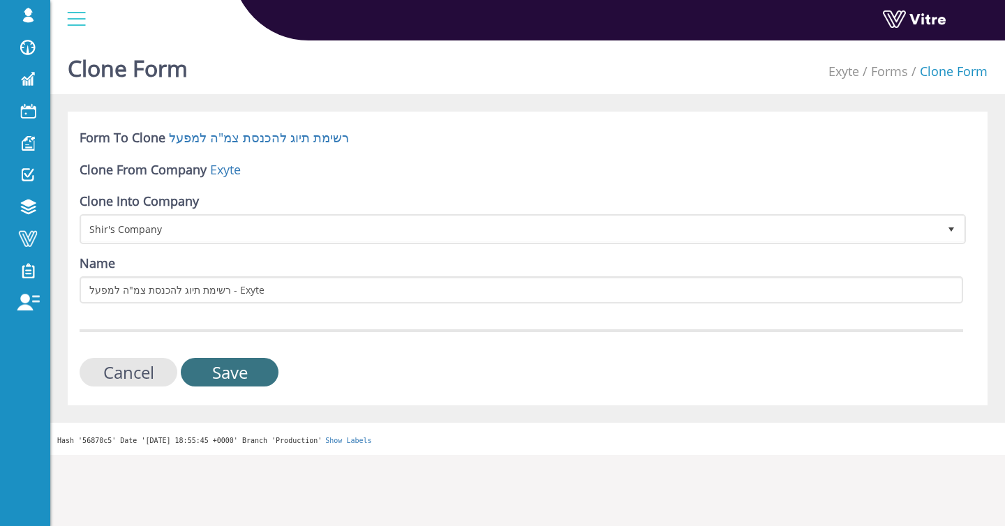
click at [209, 370] on input "Save" at bounding box center [230, 372] width 98 height 29
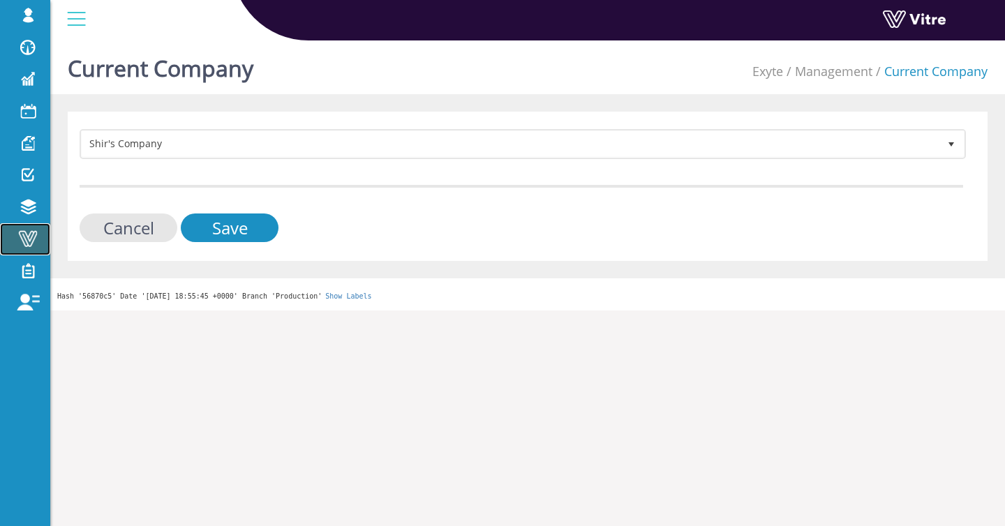
click at [32, 232] on span at bounding box center [27, 238] width 35 height 17
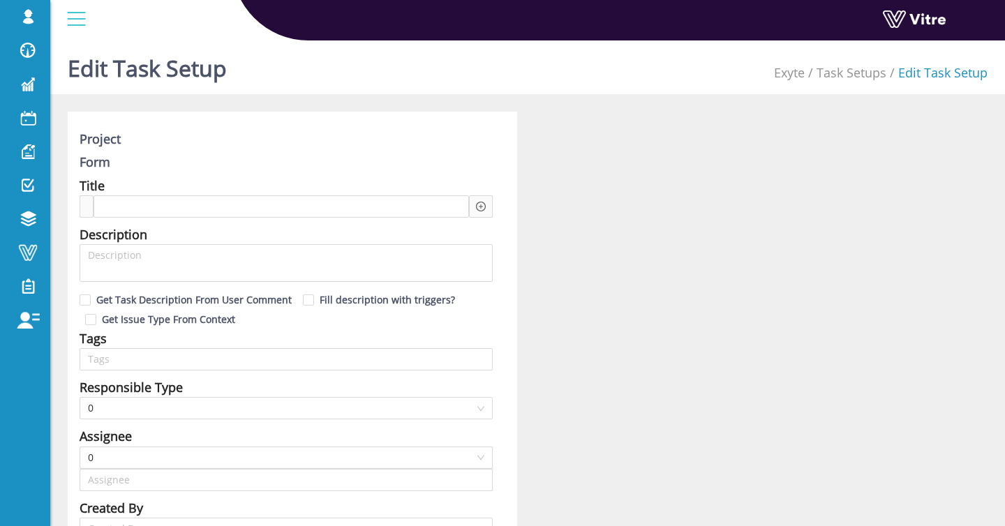
type input "[PERSON_NAME] SU"
type input "12"
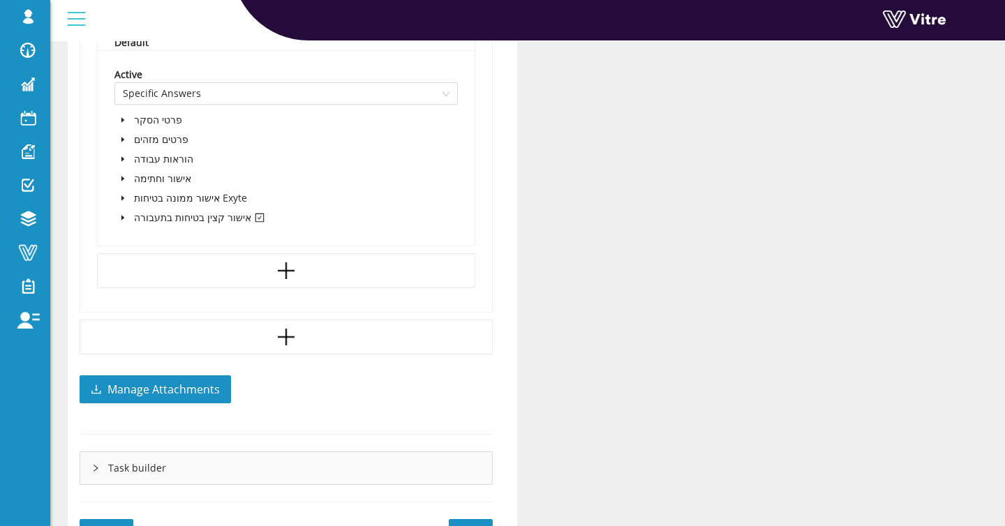
scroll to position [1017, 0]
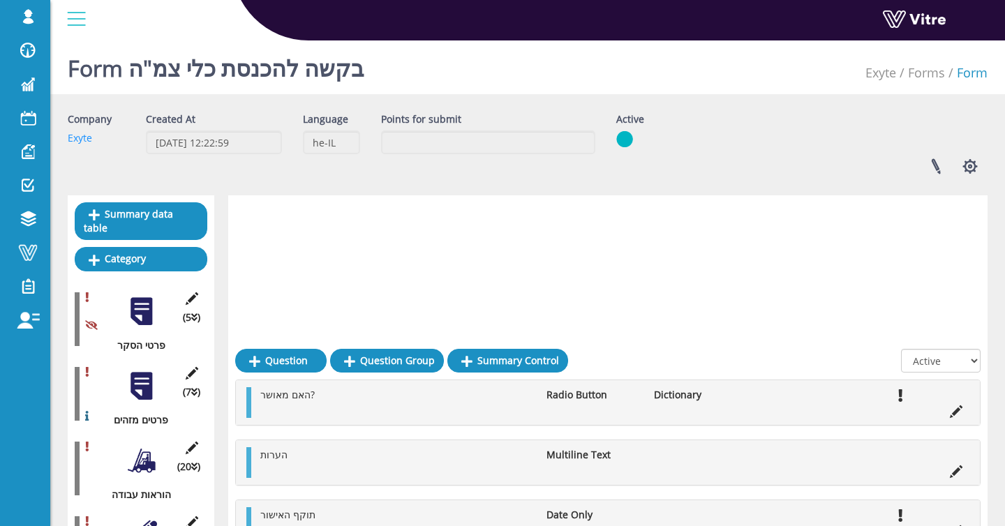
scroll to position [283, 0]
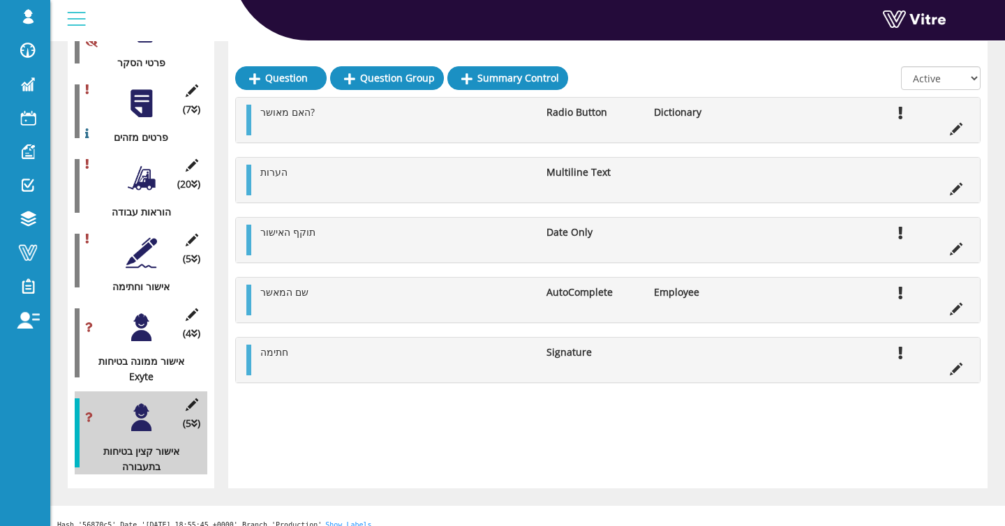
click at [134, 237] on div at bounding box center [141, 252] width 31 height 31
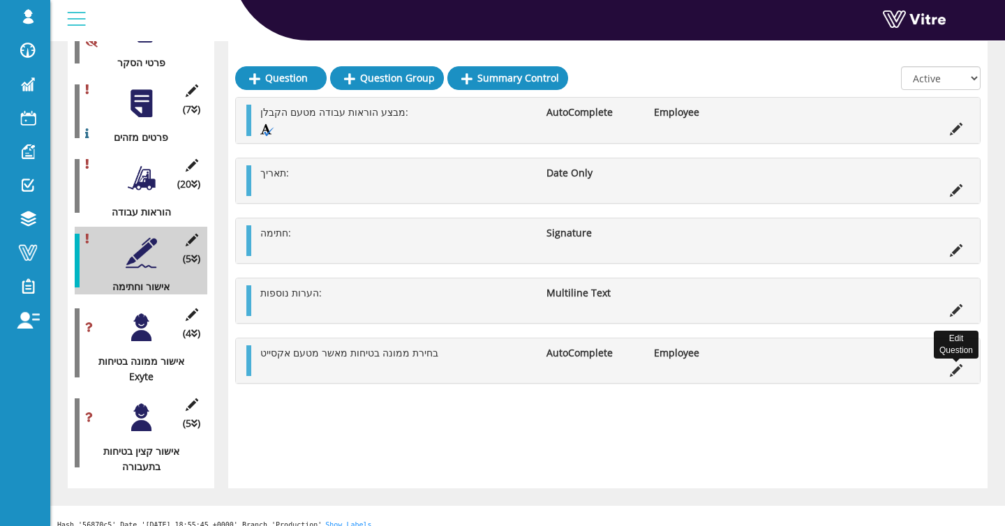
click at [952, 371] on icon at bounding box center [956, 370] width 13 height 13
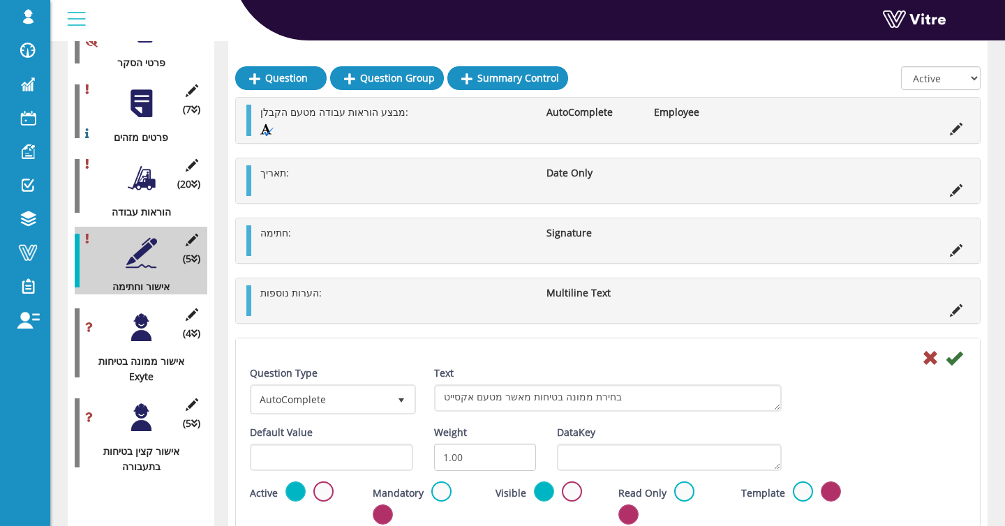
scroll to position [697, 0]
